Goal: Register for event/course

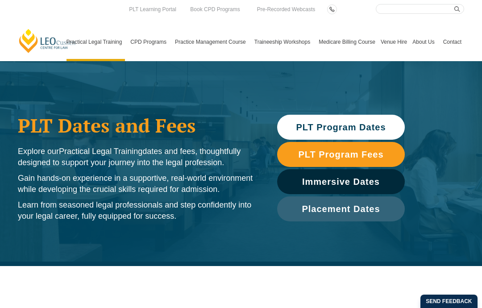
click at [333, 211] on span "Placement Dates" at bounding box center [341, 208] width 78 height 9
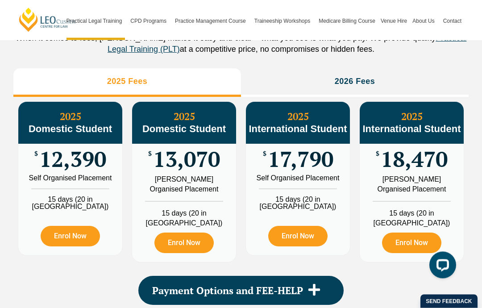
scroll to position [1030, 0]
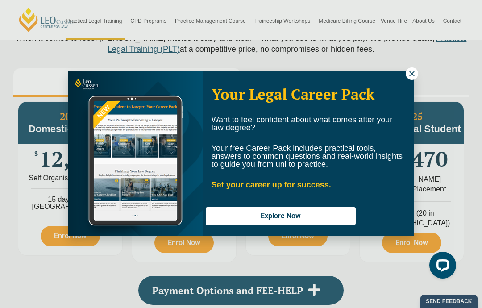
click at [411, 72] on icon at bounding box center [411, 73] width 5 height 5
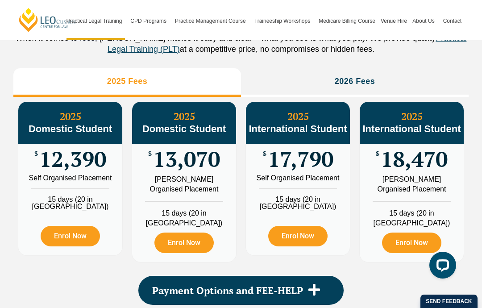
click at [169, 168] on span "13,070" at bounding box center [186, 158] width 67 height 17
click at [199, 237] on link "Enrol Now" at bounding box center [183, 243] width 59 height 21
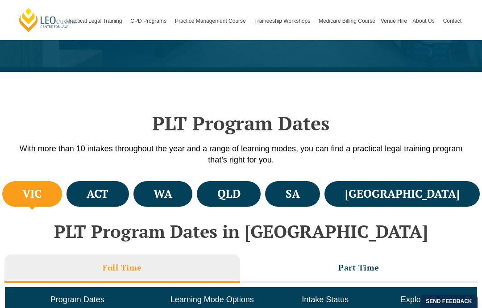
scroll to position [266, 0]
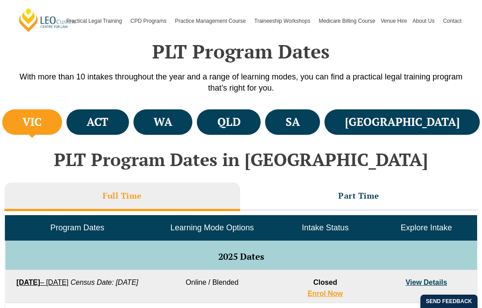
click at [62, 124] on li "VIC" at bounding box center [32, 121] width 60 height 25
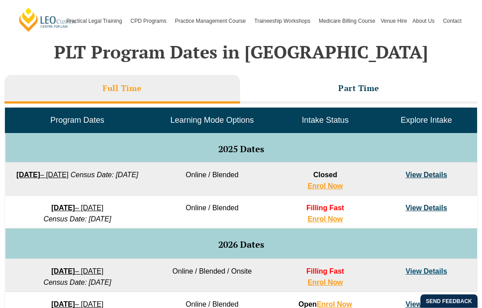
scroll to position [374, 0]
click at [327, 93] on li "Part Time" at bounding box center [358, 89] width 237 height 29
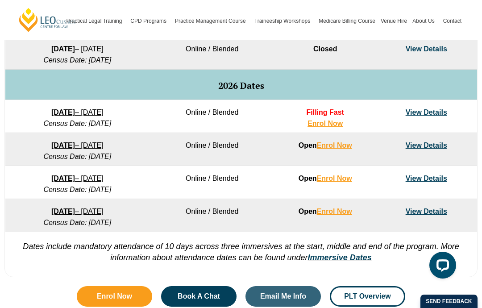
scroll to position [503, 0]
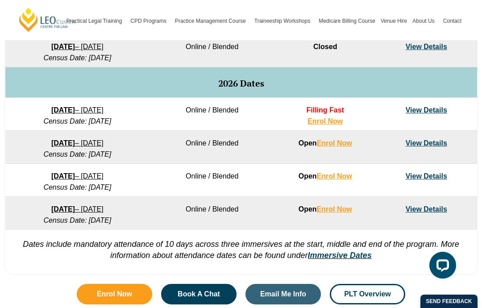
click at [352, 255] on link "Immersive Dates" at bounding box center [340, 255] width 64 height 9
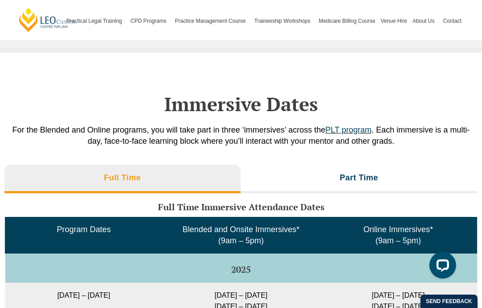
scroll to position [1194, 0]
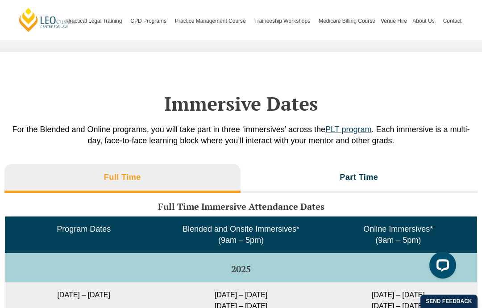
click at [362, 172] on h3 "Part Time" at bounding box center [359, 177] width 38 height 10
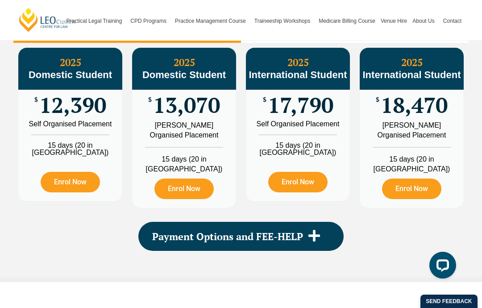
scroll to position [954, 0]
